Goal: Information Seeking & Learning: Learn about a topic

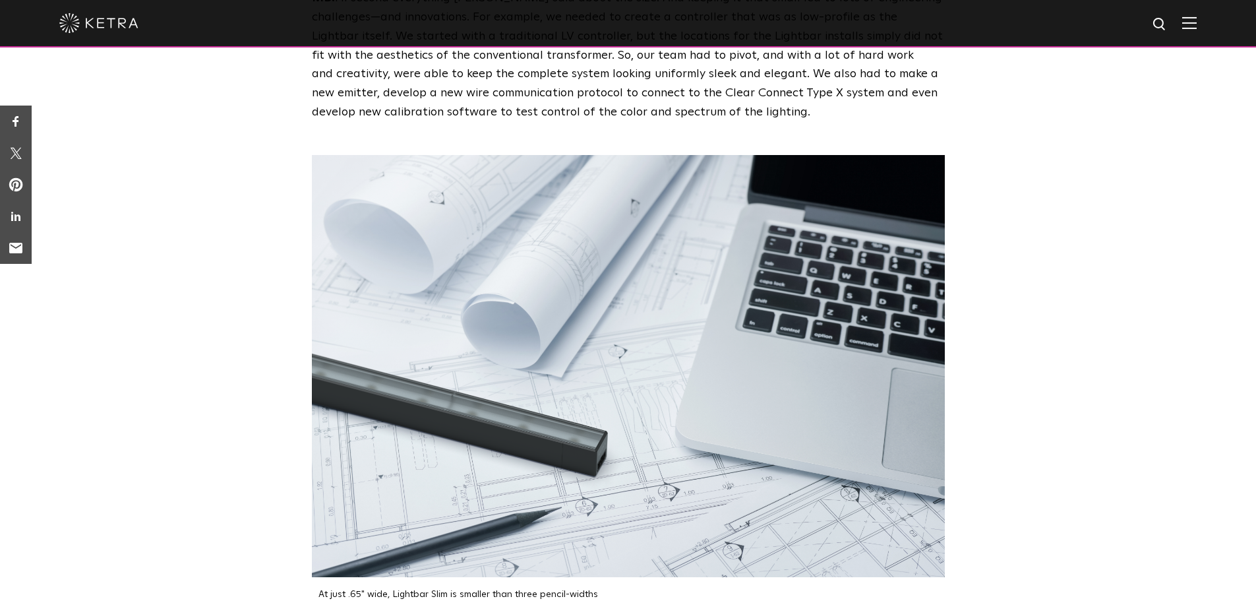
scroll to position [2294, 0]
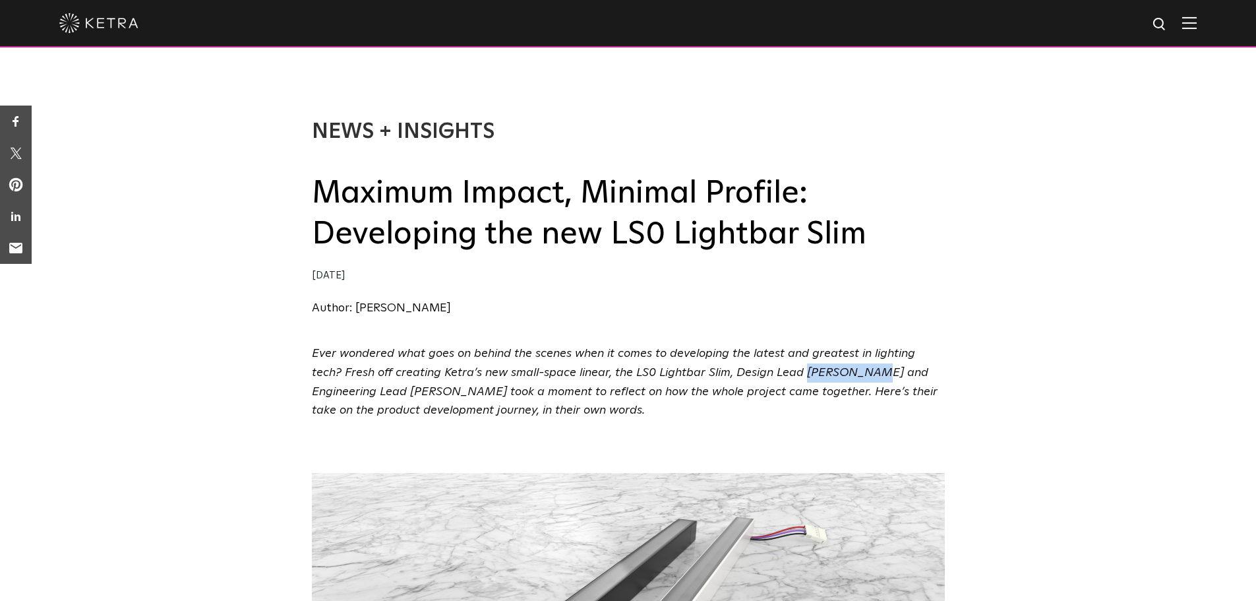
drag, startPoint x: 769, startPoint y: 373, endPoint x: 827, endPoint y: 373, distance: 58.0
click at [827, 373] on span "Ever wondered what goes on behind the scenes when it comes to developing the la…" at bounding box center [625, 382] width 626 height 69
copy span "Vlado Pejic"
drag, startPoint x: 344, startPoint y: 389, endPoint x: 413, endPoint y: 392, distance: 70.0
click at [413, 392] on span "Ever wondered what goes on behind the scenes when it comes to developing the la…" at bounding box center [625, 382] width 626 height 69
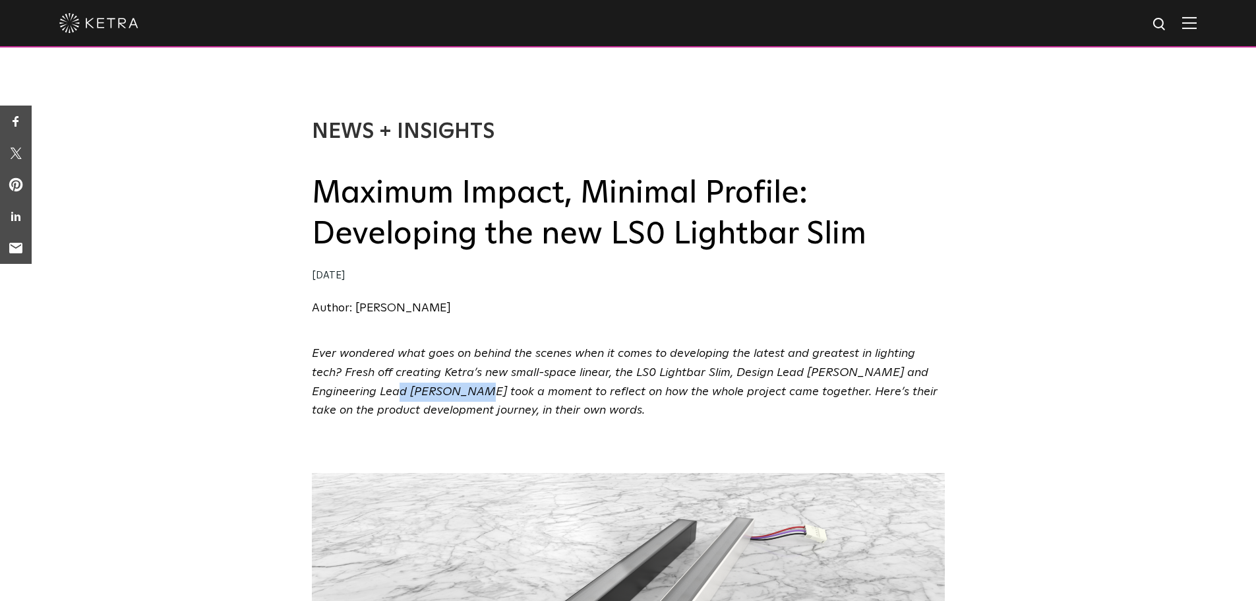
copy span "Matt Blakeley"
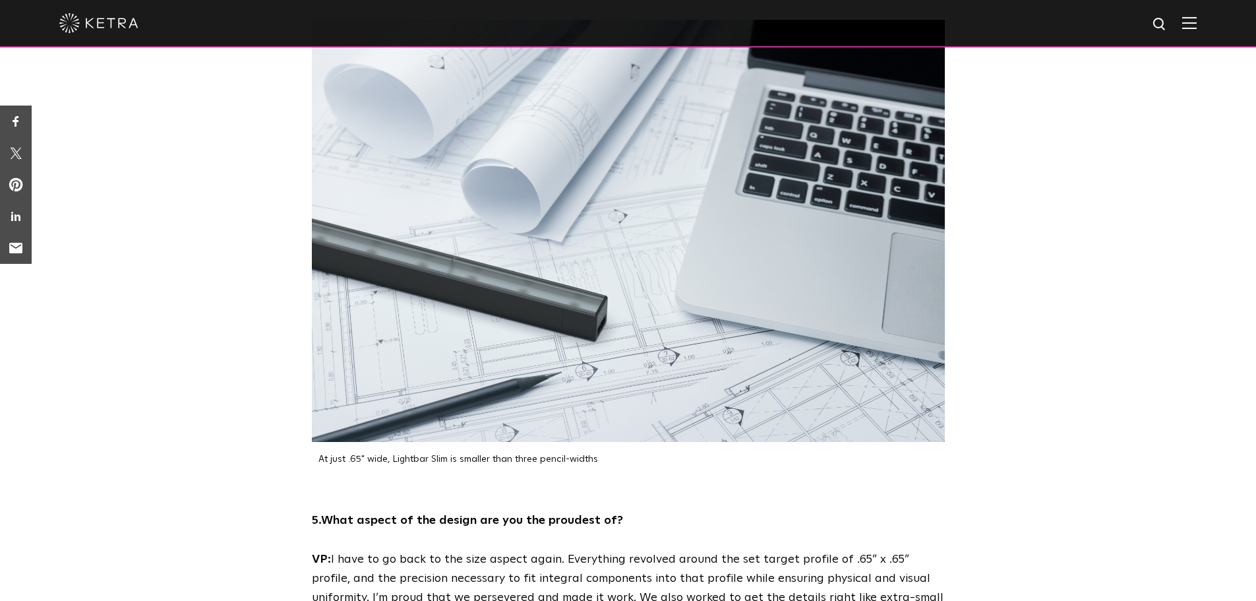
scroll to position [2434, 0]
